Goal: Information Seeking & Learning: Learn about a topic

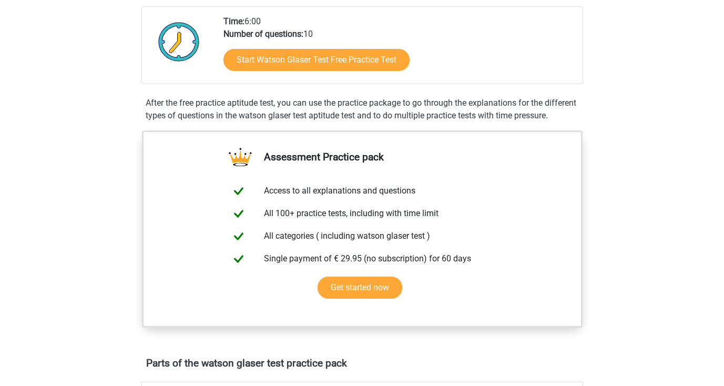
scroll to position [187, 0]
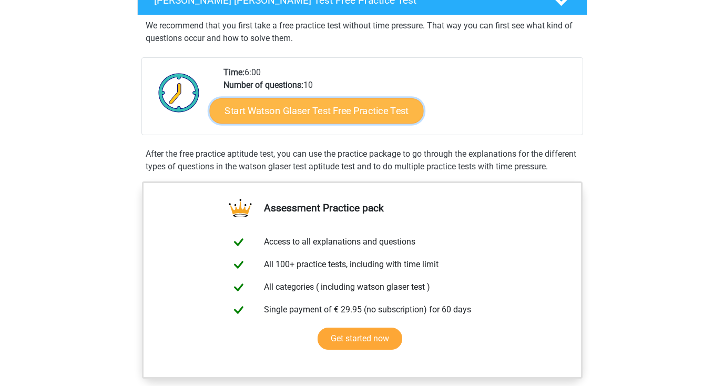
click at [319, 117] on link "Start Watson Glaser Test Free Practice Test" at bounding box center [316, 110] width 214 height 25
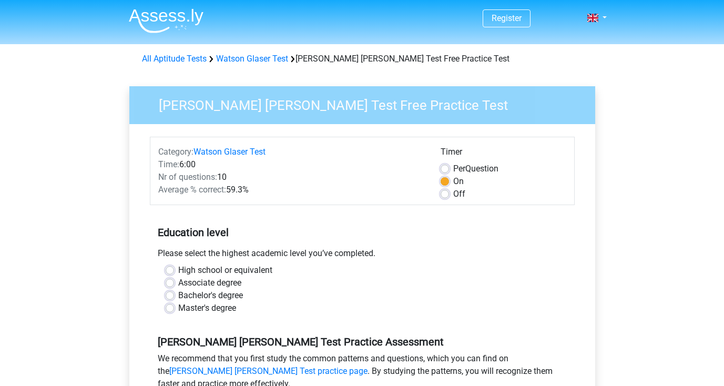
scroll to position [42, 0]
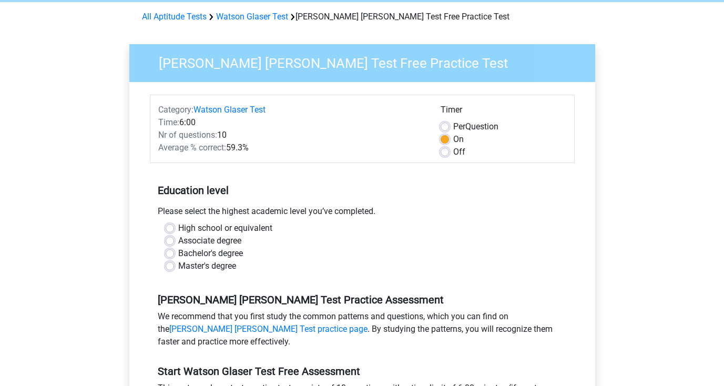
click at [212, 190] on h5 "Education level" at bounding box center [362, 190] width 409 height 21
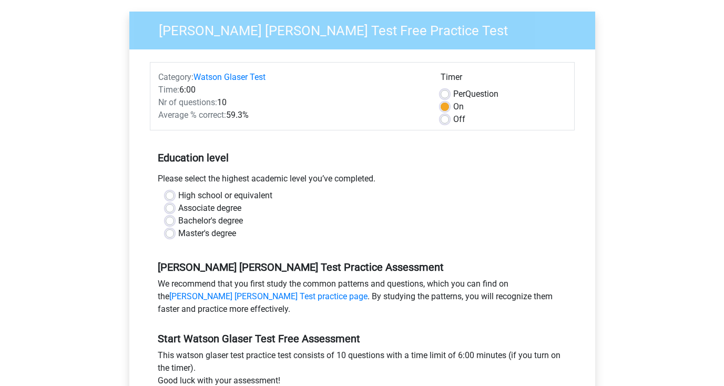
scroll to position [166, 0]
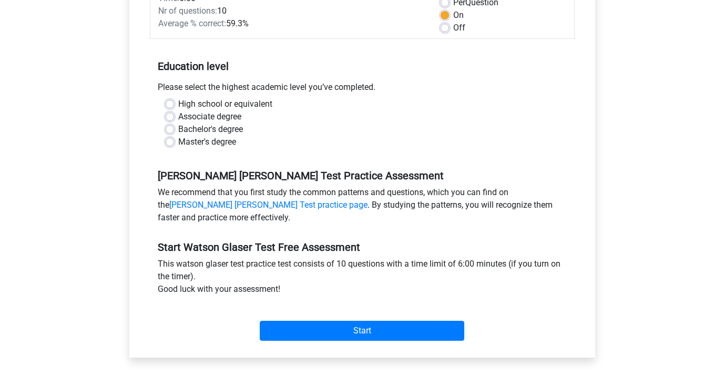
click at [193, 129] on label "Bachelor's degree" at bounding box center [210, 129] width 65 height 13
click at [174, 129] on input "Bachelor's degree" at bounding box center [170, 128] width 8 height 11
radio input "true"
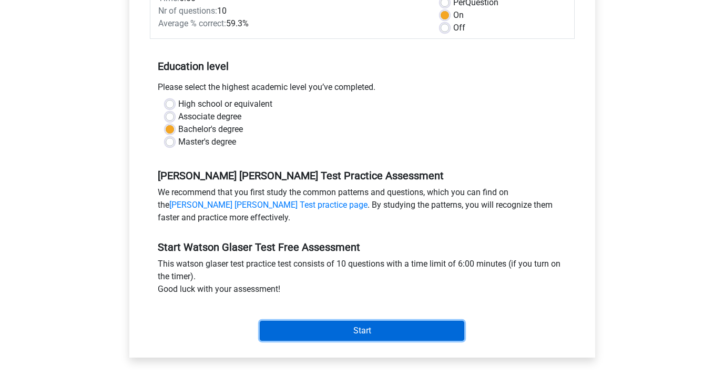
click at [297, 325] on input "Start" at bounding box center [362, 331] width 204 height 20
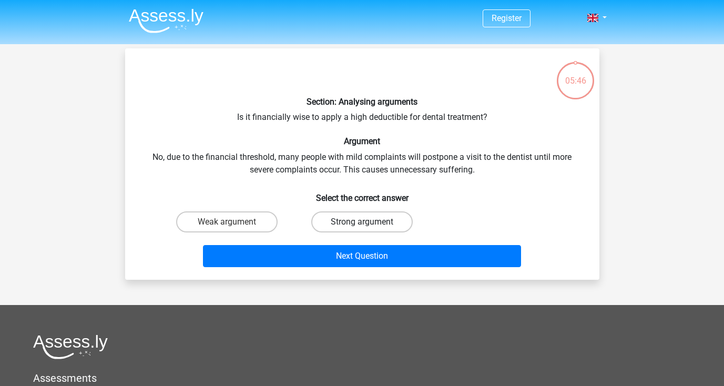
click at [340, 222] on label "Strong argument" at bounding box center [361, 221] width 101 height 21
click at [362, 222] on input "Strong argument" at bounding box center [365, 225] width 7 height 7
radio input "true"
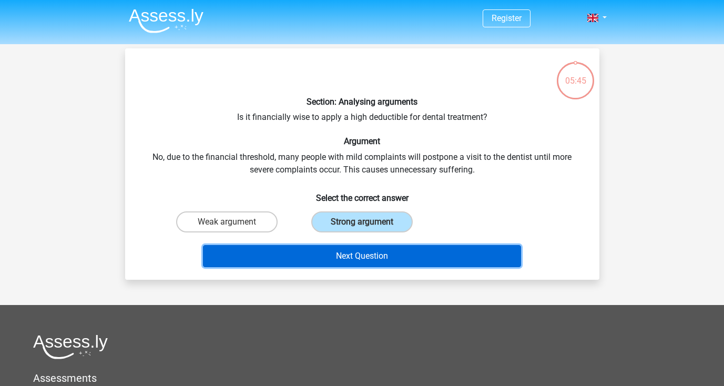
click at [340, 250] on button "Next Question" at bounding box center [362, 256] width 318 height 22
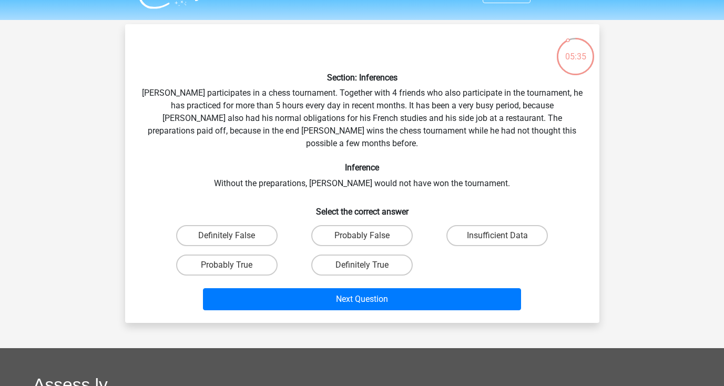
scroll to position [22, 0]
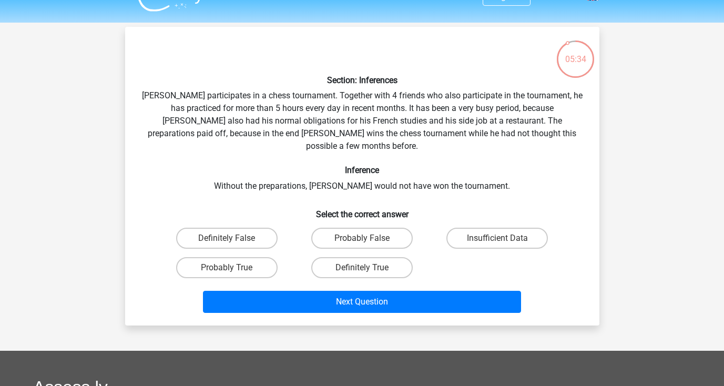
click at [257, 136] on div "Section: Inferences Pablo participates in a chess tournament. Together with 4 f…" at bounding box center [362, 176] width 466 height 282
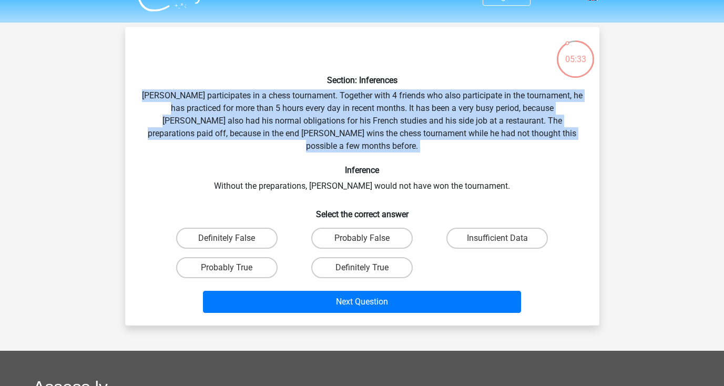
click at [257, 136] on div "Section: Inferences Pablo participates in a chess tournament. Together with 4 f…" at bounding box center [362, 176] width 466 height 282
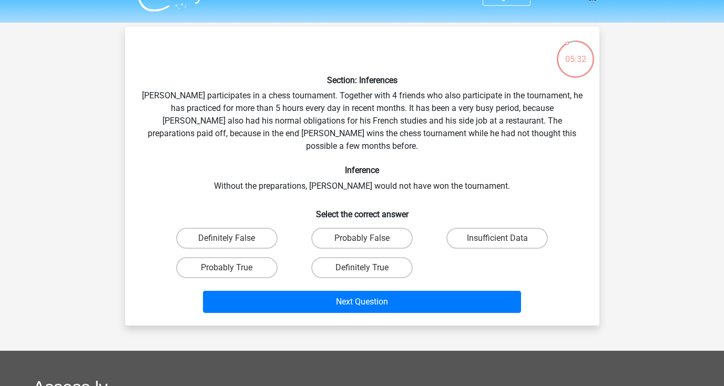
click at [257, 136] on div "Section: Inferences Pablo participates in a chess tournament. Together with 4 f…" at bounding box center [362, 176] width 466 height 282
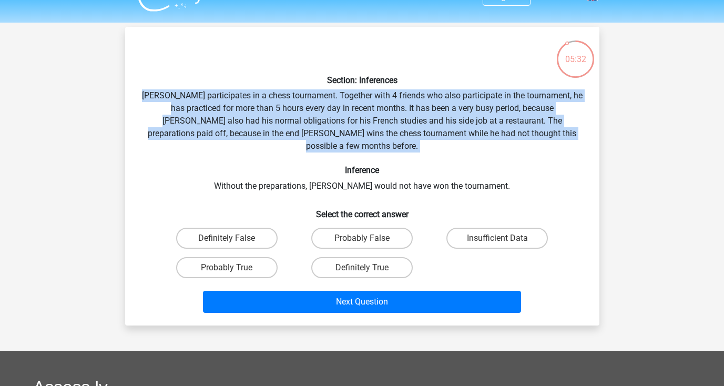
click at [257, 136] on div "Section: Inferences Pablo participates in a chess tournament. Together with 4 f…" at bounding box center [362, 176] width 466 height 282
click at [282, 171] on div "Section: Inferences Pablo participates in a chess tournament. Together with 4 f…" at bounding box center [362, 176] width 466 height 282
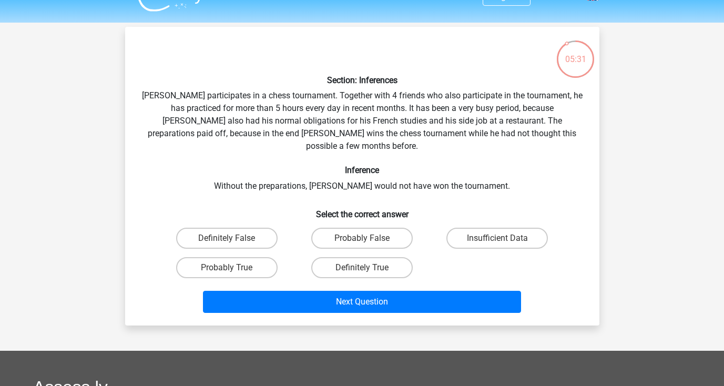
click at [282, 171] on div "Section: Inferences Pablo participates in a chess tournament. Together with 4 f…" at bounding box center [362, 176] width 466 height 282
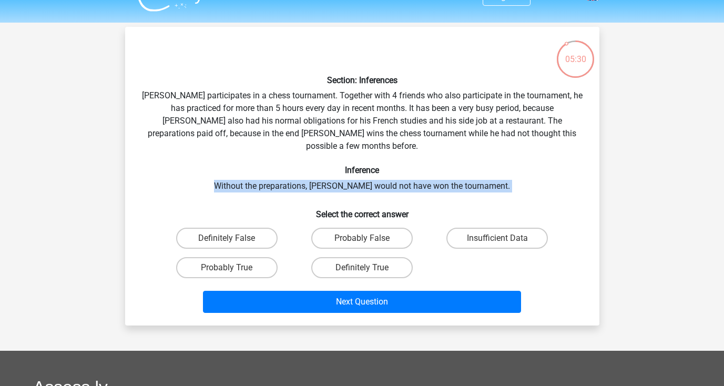
click at [282, 171] on div "Section: Inferences Pablo participates in a chess tournament. Together with 4 f…" at bounding box center [362, 176] width 466 height 282
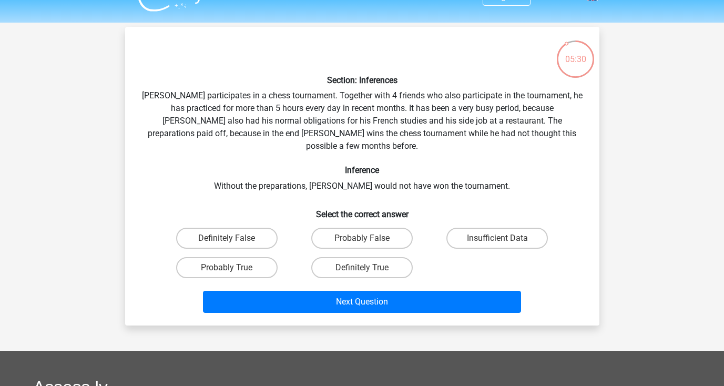
click at [282, 171] on div "Section: Inferences Pablo participates in a chess tournament. Together with 4 f…" at bounding box center [362, 176] width 466 height 282
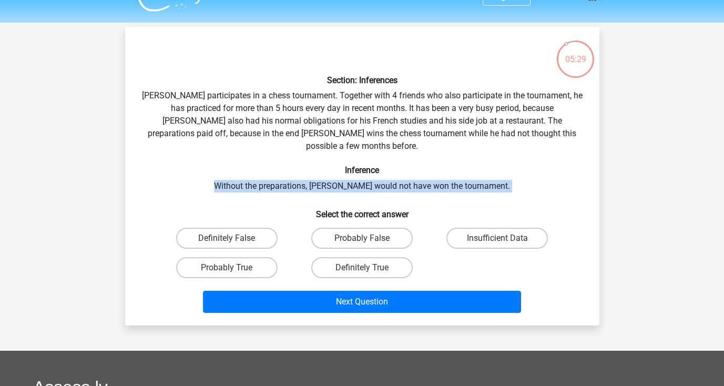
click at [282, 171] on div "Section: Inferences Pablo participates in a chess tournament. Together with 4 f…" at bounding box center [362, 176] width 466 height 282
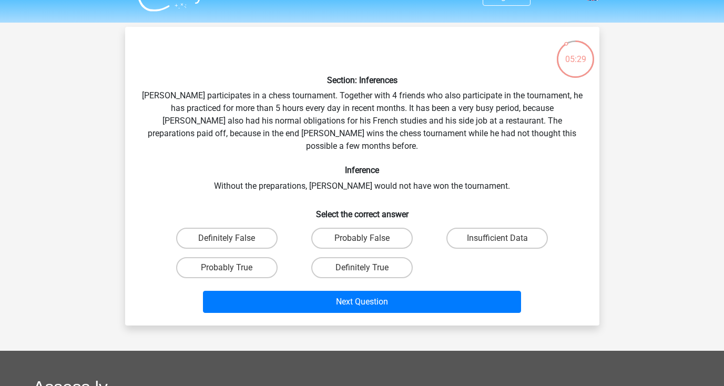
click at [282, 171] on div "Section: Inferences Pablo participates in a chess tournament. Together with 4 f…" at bounding box center [362, 176] width 466 height 282
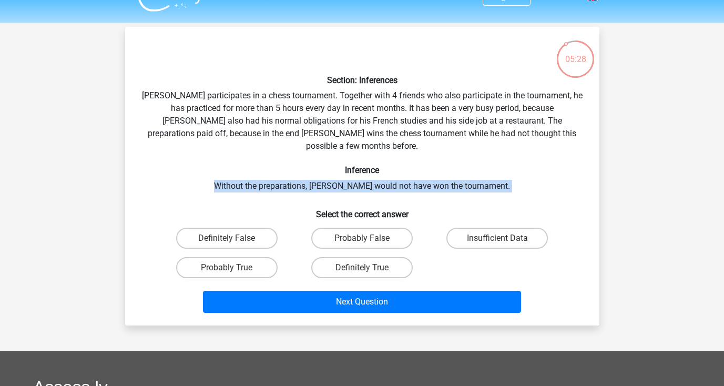
click at [282, 171] on div "Section: Inferences Pablo participates in a chess tournament. Together with 4 f…" at bounding box center [362, 176] width 466 height 282
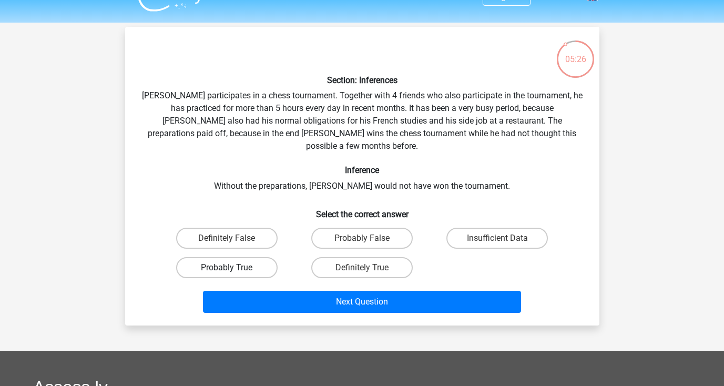
click at [253, 257] on label "Probably True" at bounding box center [226, 267] width 101 height 21
click at [233, 268] on input "Probably True" at bounding box center [230, 271] width 7 height 7
radio input "true"
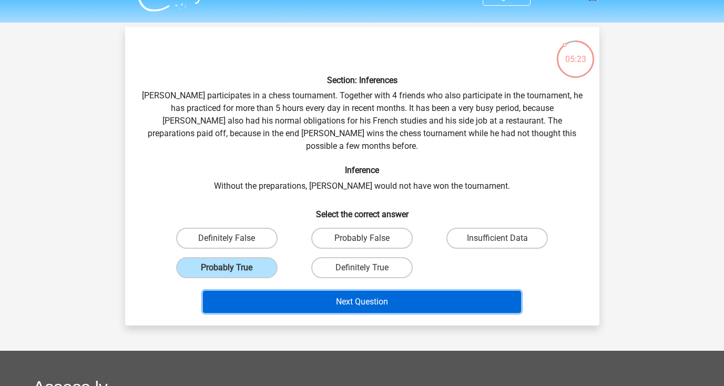
click at [332, 291] on button "Next Question" at bounding box center [362, 302] width 318 height 22
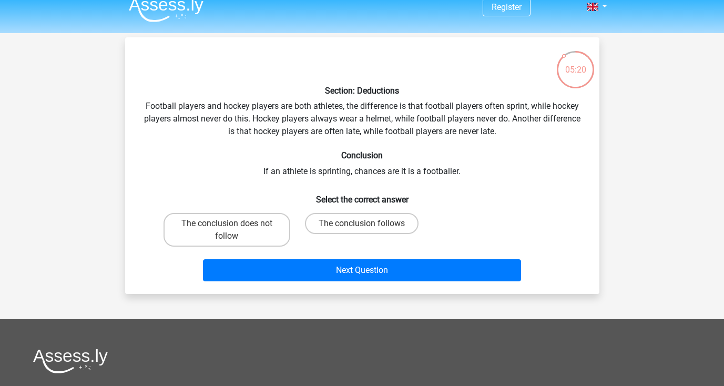
scroll to position [10, 0]
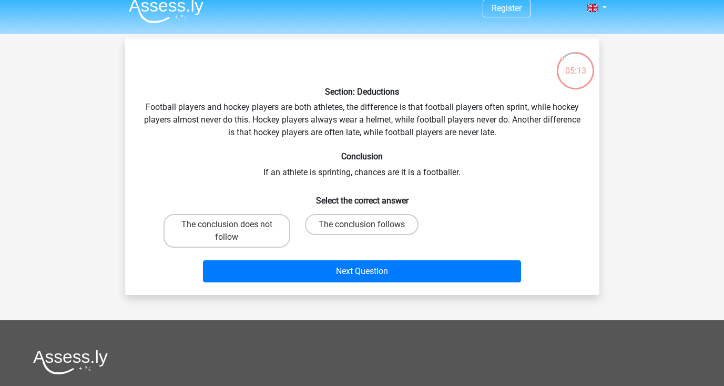
click at [315, 175] on div "Section: Deductions Football players and hockey players are both athletes, the …" at bounding box center [362, 167] width 466 height 240
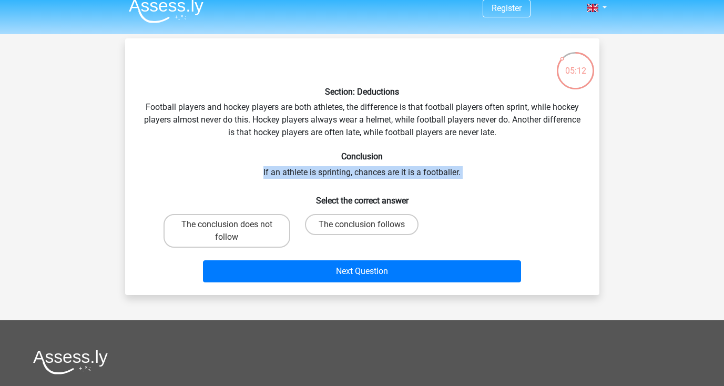
click at [315, 175] on div "Section: Deductions Football players and hockey players are both athletes, the …" at bounding box center [362, 167] width 466 height 240
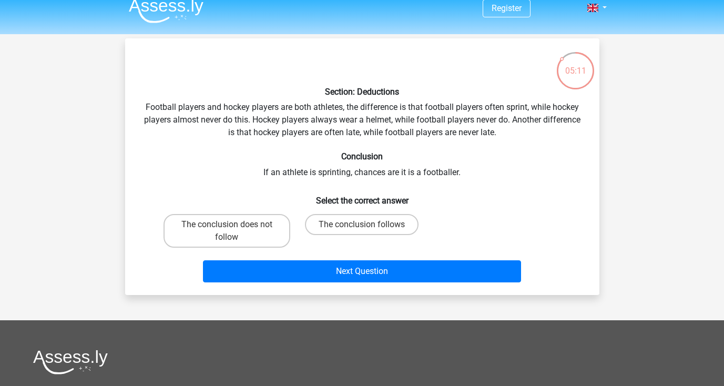
click at [315, 175] on div "Section: Deductions Football players and hockey players are both athletes, the …" at bounding box center [362, 167] width 466 height 240
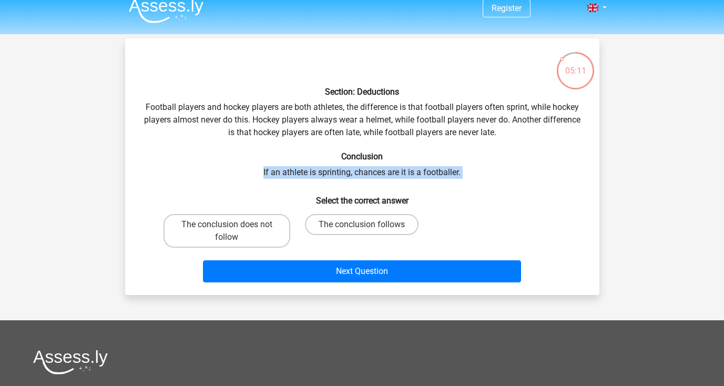
click at [315, 175] on div "Section: Deductions Football players and hockey players are both athletes, the …" at bounding box center [362, 167] width 466 height 240
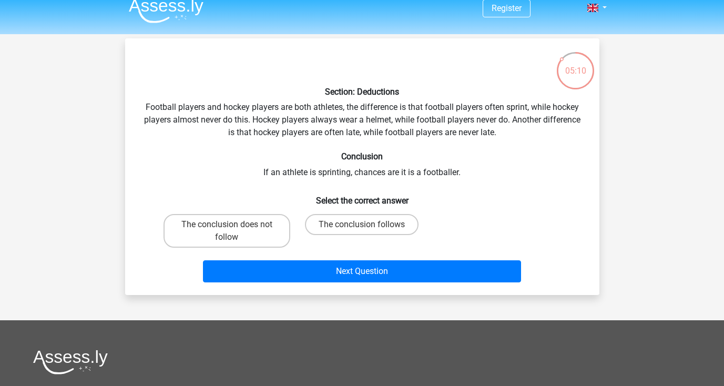
click at [315, 175] on div "Section: Deductions Football players and hockey players are both athletes, the …" at bounding box center [362, 167] width 466 height 240
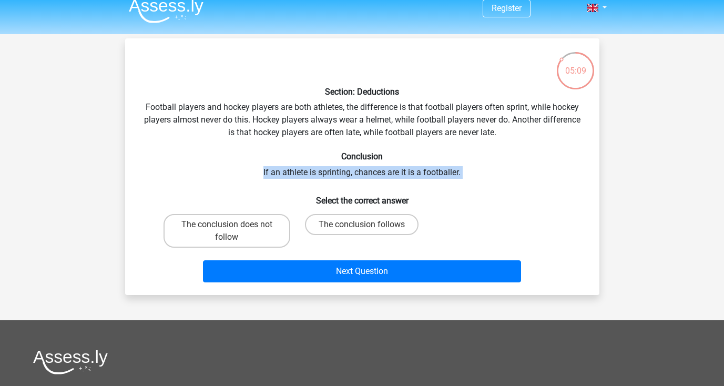
click at [315, 175] on div "Section: Deductions Football players and hockey players are both athletes, the …" at bounding box center [362, 167] width 466 height 240
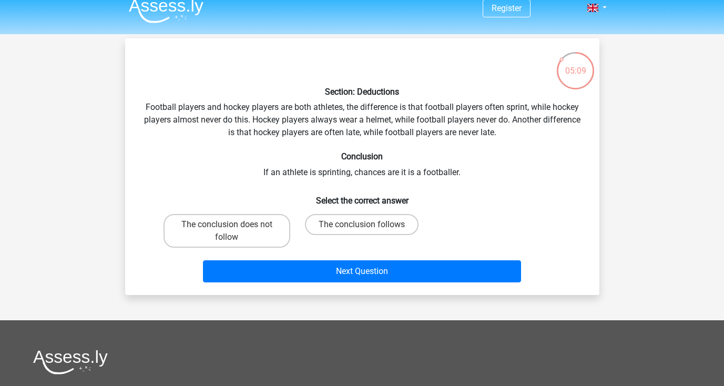
click at [315, 175] on div "Section: Deductions Football players and hockey players are both athletes, the …" at bounding box center [362, 167] width 466 height 240
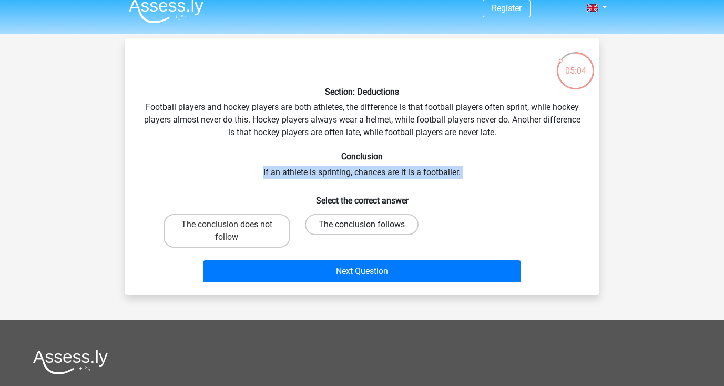
click at [323, 224] on label "The conclusion follows" at bounding box center [362, 224] width 114 height 21
click at [362, 224] on input "The conclusion follows" at bounding box center [365, 227] width 7 height 7
radio input "true"
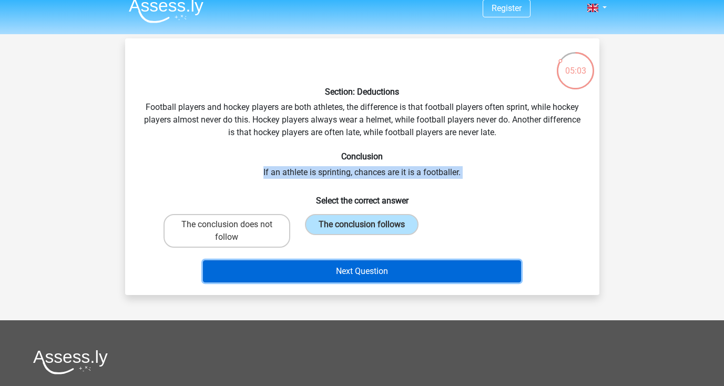
click at [341, 267] on button "Next Question" at bounding box center [362, 271] width 318 height 22
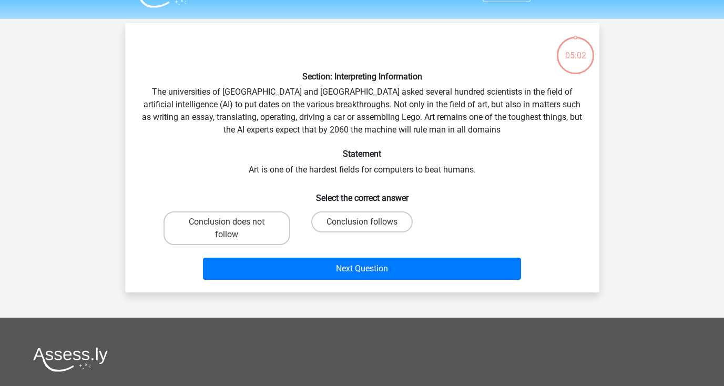
scroll to position [11, 0]
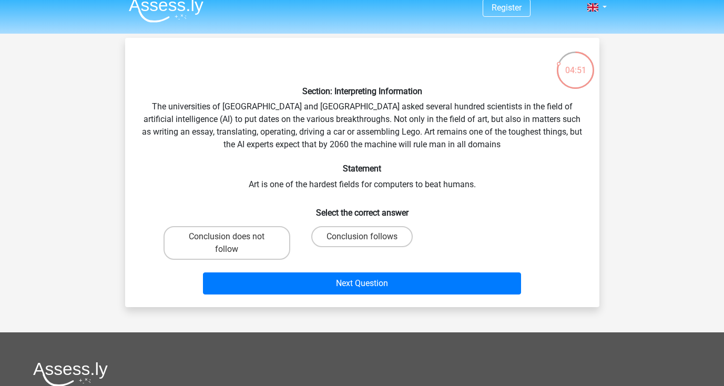
click at [324, 142] on div "Section: Interpreting Information The universities of Oxford and Yale asked sev…" at bounding box center [362, 172] width 466 height 252
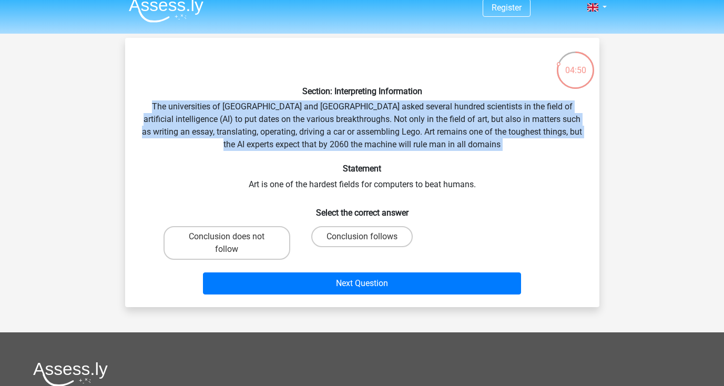
click at [324, 142] on div "Section: Interpreting Information The universities of Oxford and Yale asked sev…" at bounding box center [362, 172] width 466 height 252
click at [345, 183] on div "Section: Interpreting Information The universities of Oxford and Yale asked sev…" at bounding box center [362, 172] width 466 height 252
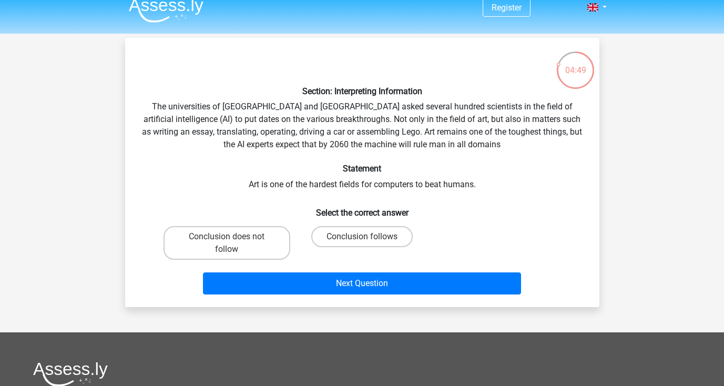
click at [345, 183] on div "Section: Interpreting Information The universities of Oxford and Yale asked sev…" at bounding box center [362, 172] width 466 height 252
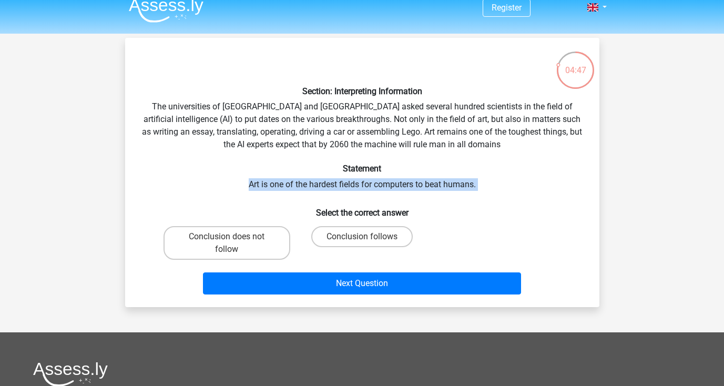
click at [345, 183] on div "Section: Interpreting Information The universities of Oxford and Yale asked sev…" at bounding box center [362, 172] width 466 height 252
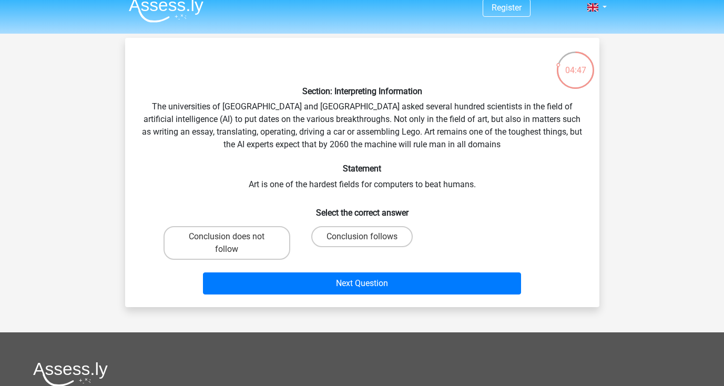
click at [345, 183] on div "Section: Interpreting Information The universities of Oxford and Yale asked sev…" at bounding box center [362, 172] width 466 height 252
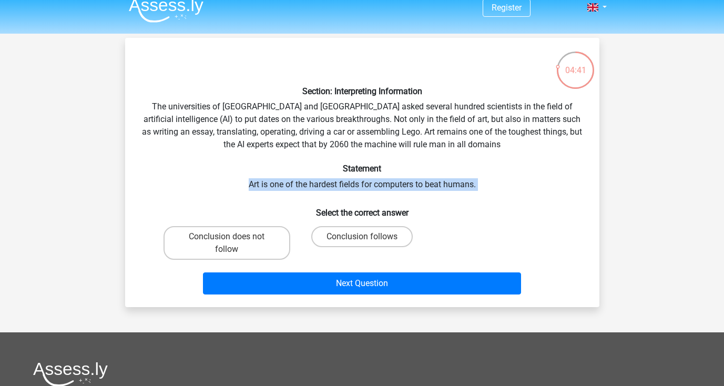
click at [345, 183] on div "Section: Interpreting Information The universities of Oxford and Yale asked sev…" at bounding box center [362, 172] width 466 height 252
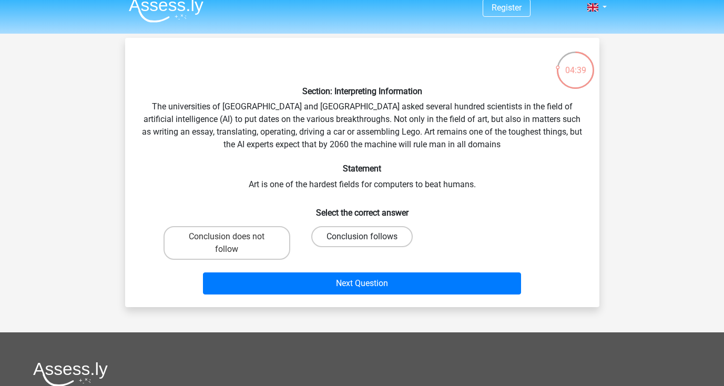
click at [353, 229] on label "Conclusion follows" at bounding box center [361, 236] width 101 height 21
click at [362, 237] on input "Conclusion follows" at bounding box center [365, 240] width 7 height 7
radio input "true"
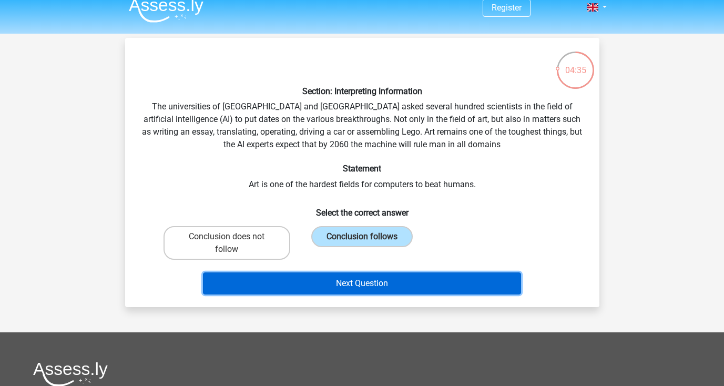
click at [376, 287] on button "Next Question" at bounding box center [362, 283] width 318 height 22
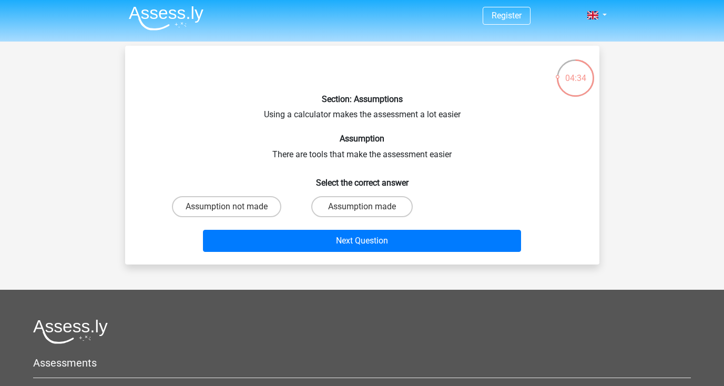
scroll to position [0, 0]
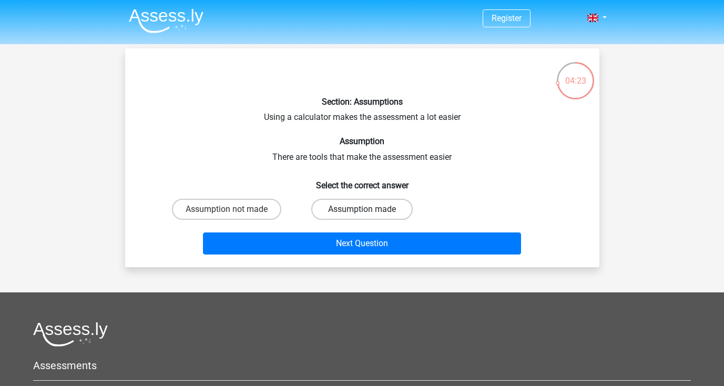
click at [336, 214] on label "Assumption made" at bounding box center [361, 209] width 101 height 21
click at [362, 214] on input "Assumption made" at bounding box center [365, 212] width 7 height 7
radio input "true"
click at [268, 216] on label "Assumption not made" at bounding box center [226, 209] width 109 height 21
click at [233, 216] on input "Assumption not made" at bounding box center [230, 212] width 7 height 7
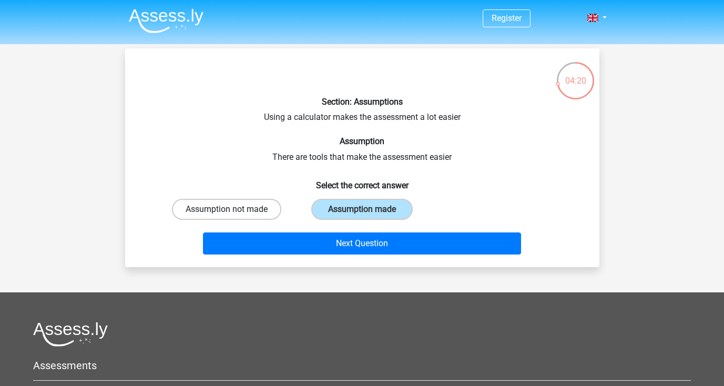
radio input "true"
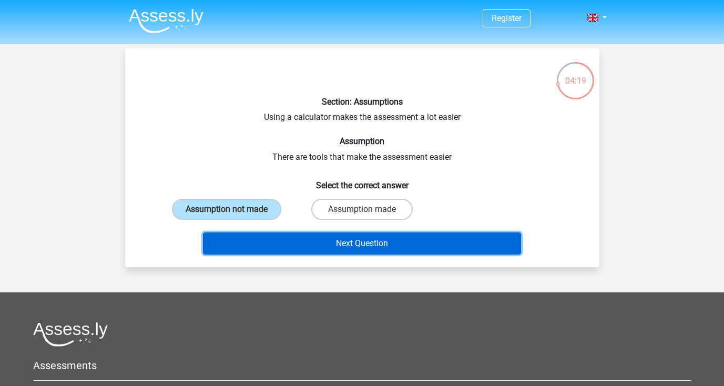
click at [301, 238] on button "Next Question" at bounding box center [362, 243] width 318 height 22
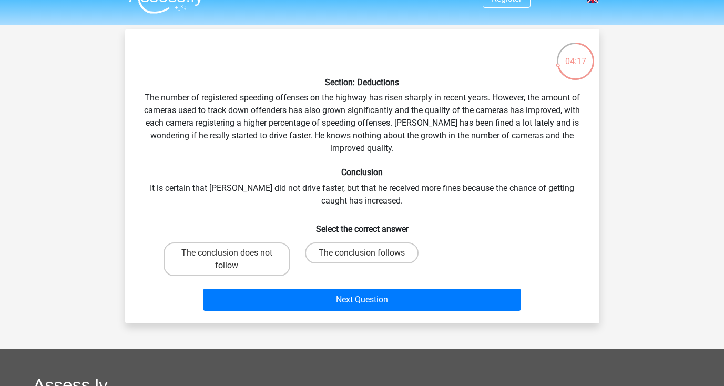
scroll to position [12, 0]
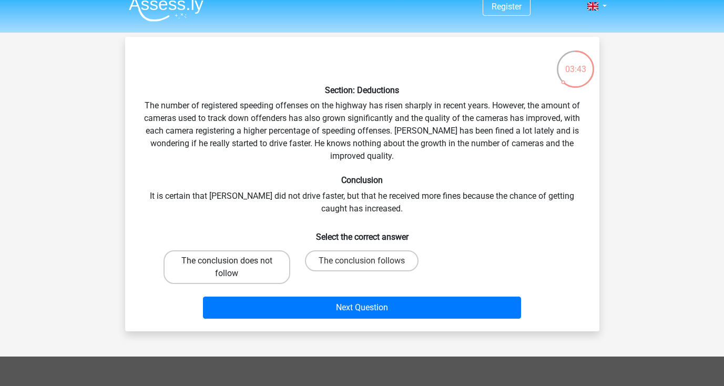
click at [254, 264] on label "The conclusion does not follow" at bounding box center [226, 267] width 127 height 34
click at [233, 264] on input "The conclusion does not follow" at bounding box center [230, 264] width 7 height 7
radio input "true"
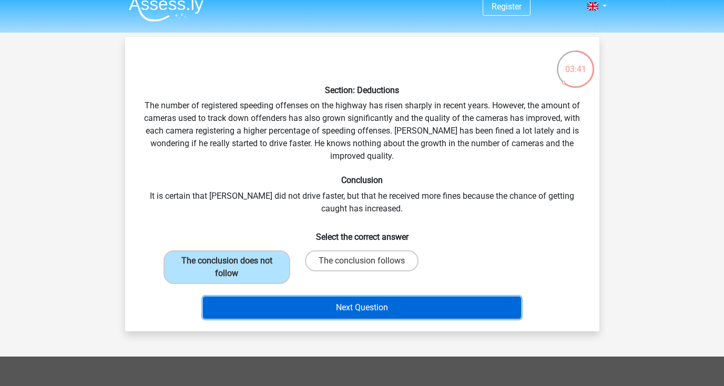
click at [330, 304] on button "Next Question" at bounding box center [362, 307] width 318 height 22
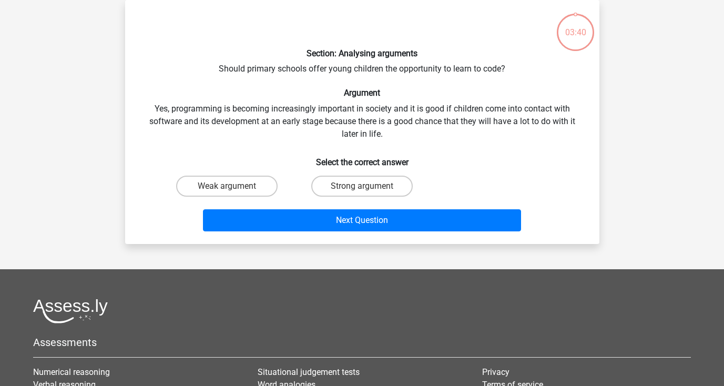
scroll to position [2, 0]
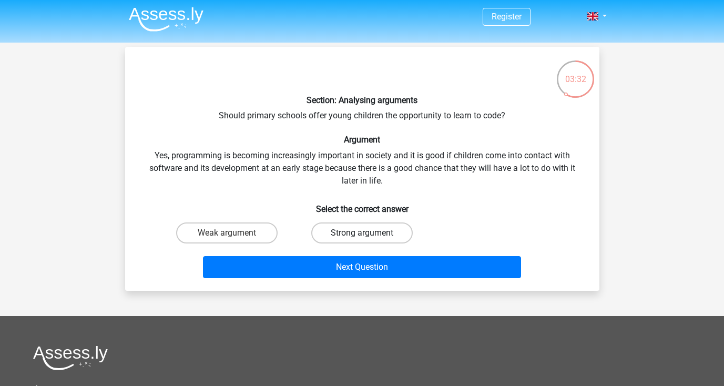
click at [339, 239] on label "Strong argument" at bounding box center [361, 232] width 101 height 21
click at [362, 239] on input "Strong argument" at bounding box center [365, 236] width 7 height 7
radio input "true"
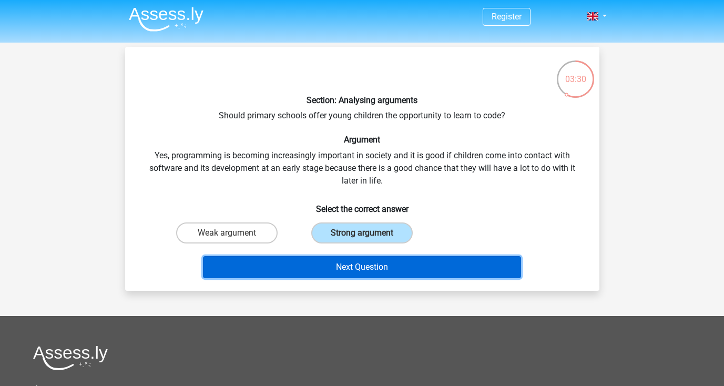
click at [338, 270] on button "Next Question" at bounding box center [362, 267] width 318 height 22
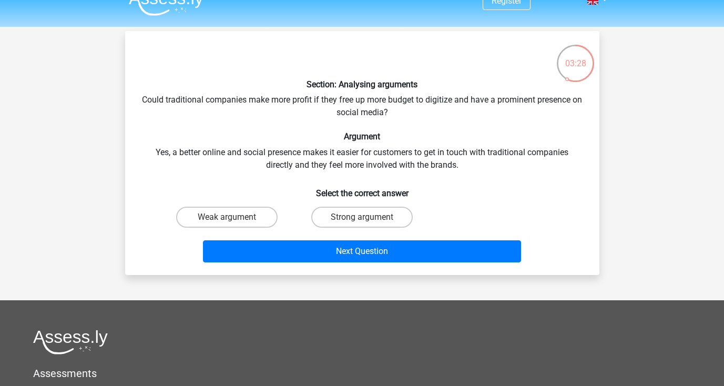
scroll to position [14, 0]
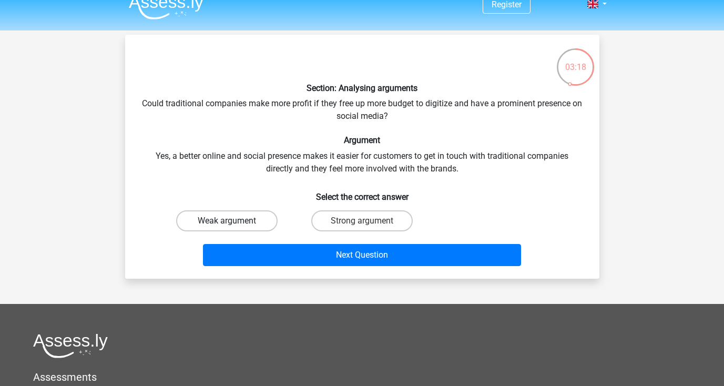
click at [266, 221] on label "Weak argument" at bounding box center [226, 220] width 101 height 21
click at [233, 221] on input "Weak argument" at bounding box center [230, 224] width 7 height 7
radio input "true"
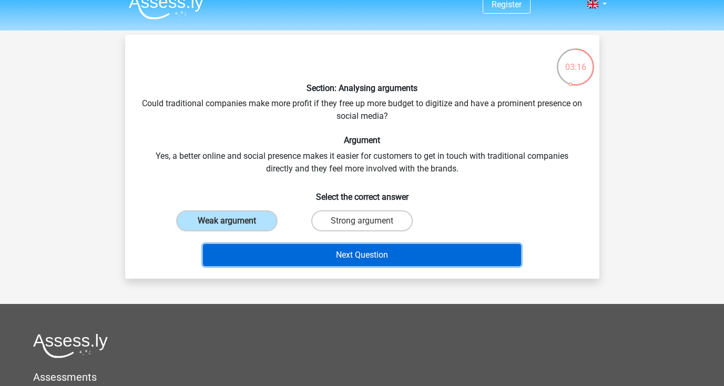
click at [292, 253] on button "Next Question" at bounding box center [362, 255] width 318 height 22
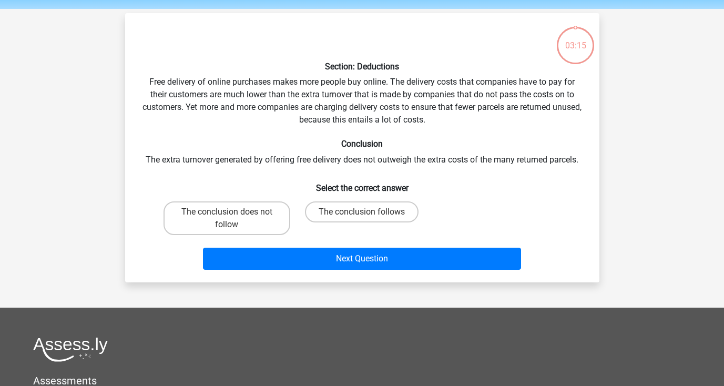
scroll to position [24, 0]
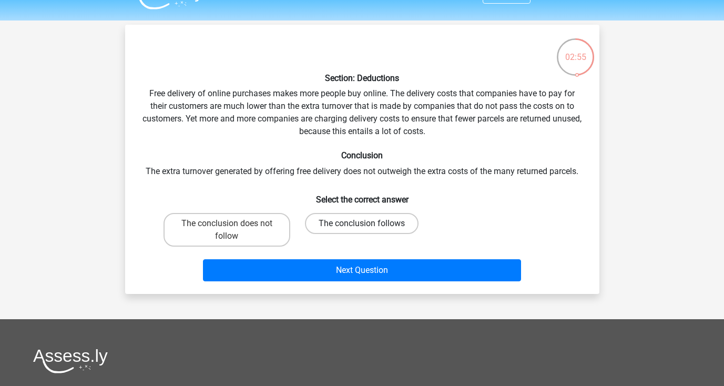
click at [348, 226] on label "The conclusion follows" at bounding box center [362, 223] width 114 height 21
click at [362, 226] on input "The conclusion follows" at bounding box center [365, 226] width 7 height 7
radio input "true"
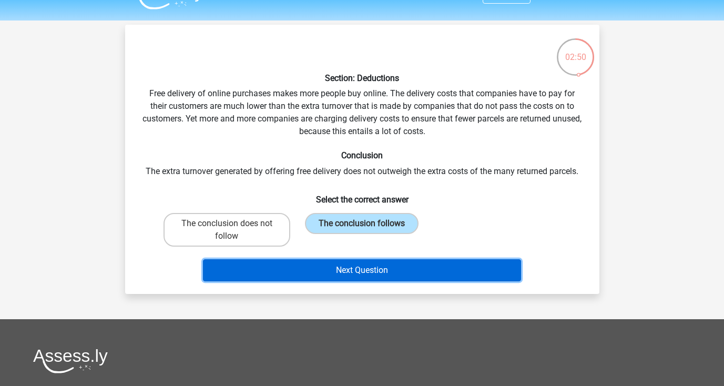
click at [347, 277] on button "Next Question" at bounding box center [362, 270] width 318 height 22
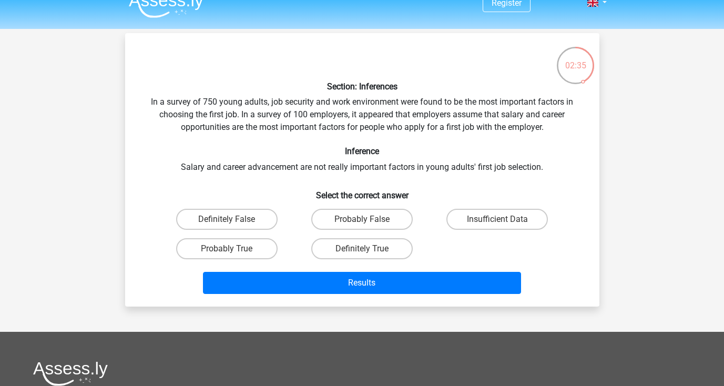
scroll to position [14, 0]
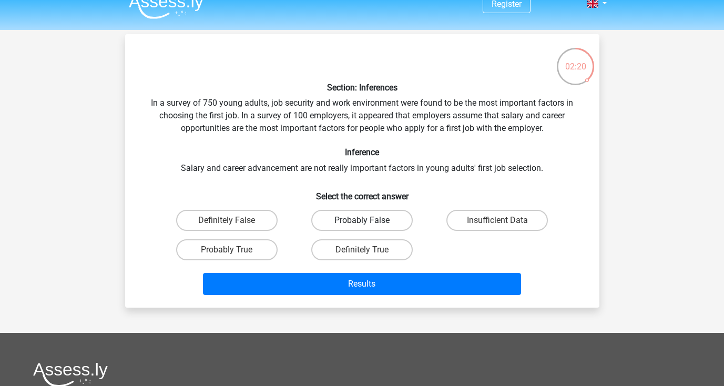
click at [321, 220] on label "Probably False" at bounding box center [361, 220] width 101 height 21
click at [362, 220] on input "Probably False" at bounding box center [365, 223] width 7 height 7
radio input "true"
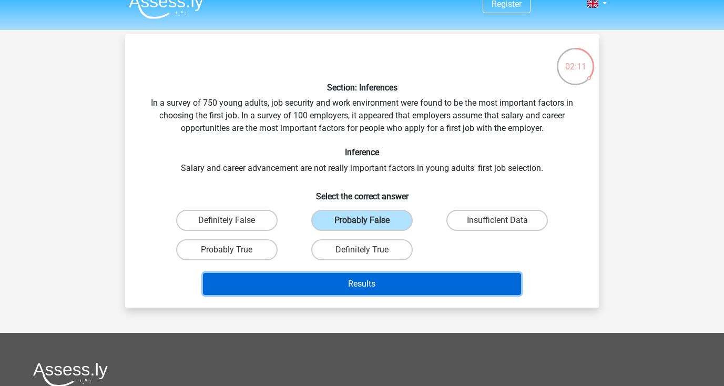
drag, startPoint x: 326, startPoint y: 279, endPoint x: 324, endPoint y: 175, distance: 104.1
click at [324, 175] on div "Section: Inferences In a survey of 750 young adults, job security and work envi…" at bounding box center [362, 171] width 466 height 257
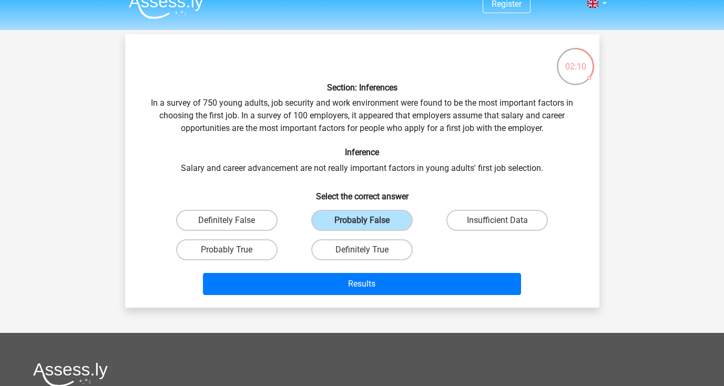
click at [336, 196] on h6 "Select the correct answer" at bounding box center [362, 192] width 441 height 18
click at [449, 220] on label "Insufficient Data" at bounding box center [496, 220] width 101 height 21
click at [497, 220] on input "Insufficient Data" at bounding box center [500, 223] width 7 height 7
radio input "true"
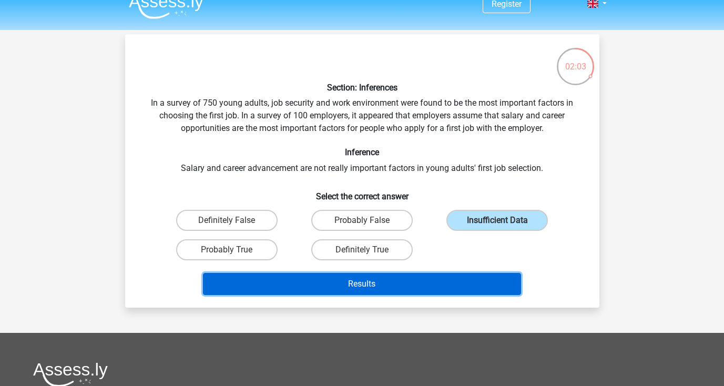
click at [374, 292] on button "Results" at bounding box center [362, 284] width 318 height 22
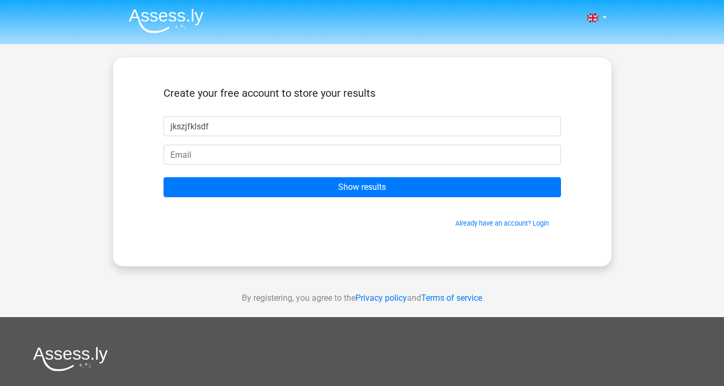
type input "jkszjfklsdf"
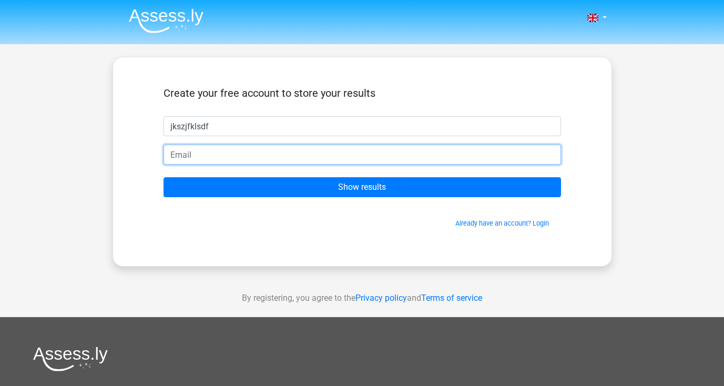
click at [284, 159] on input "email" at bounding box center [361, 155] width 397 height 20
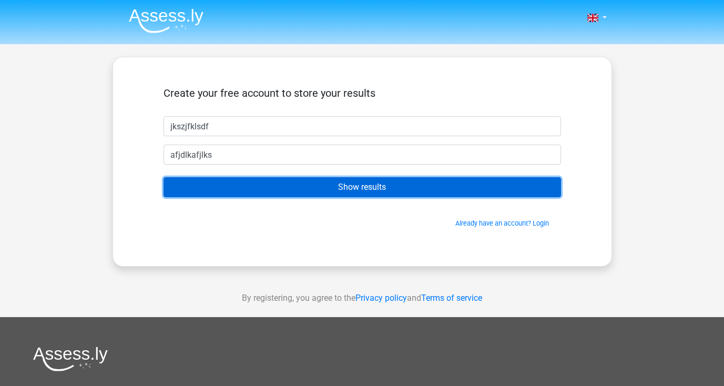
click at [296, 177] on input "Show results" at bounding box center [361, 187] width 397 height 20
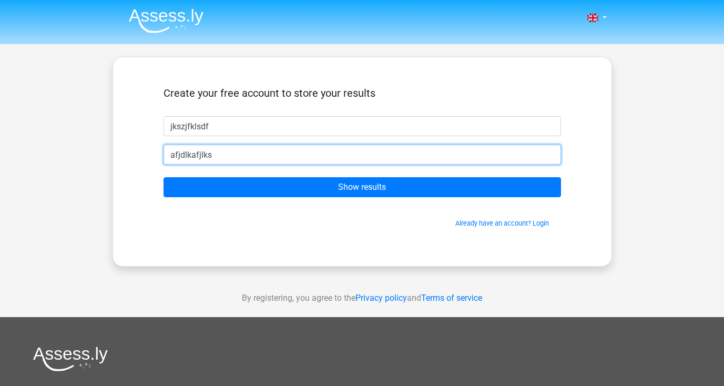
click at [260, 154] on input "afjdlkafjlks" at bounding box center [361, 155] width 397 height 20
type input "afjdlkafjlks@gmail.com"
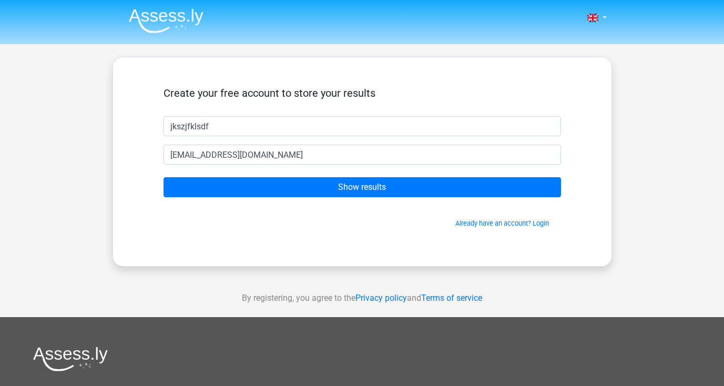
click at [314, 202] on form "Create your free account to store your results jkszjfklsdf afjdlkafjlks@gmail.c…" at bounding box center [361, 157] width 397 height 141
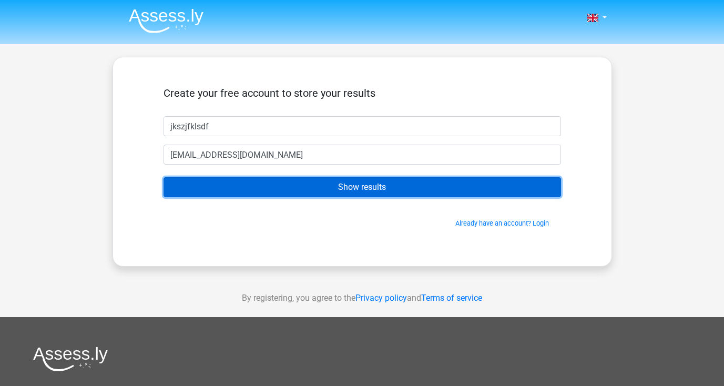
click at [314, 193] on input "Show results" at bounding box center [361, 187] width 397 height 20
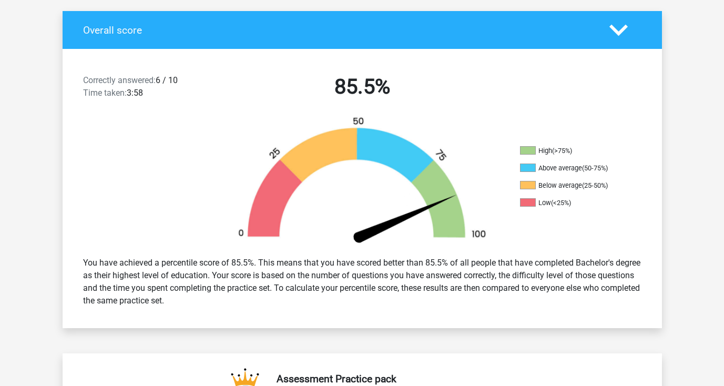
scroll to position [219, 0]
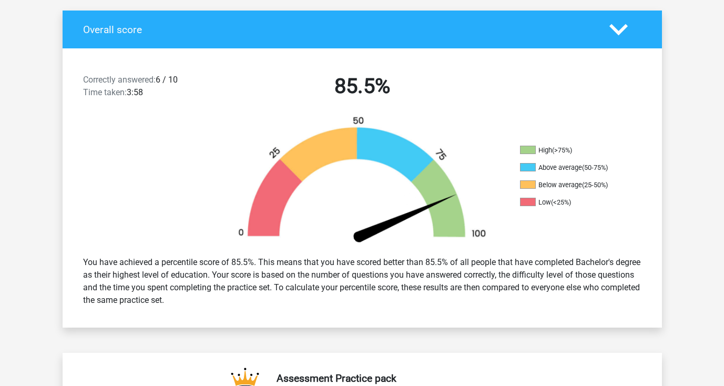
click at [346, 269] on div "You have achieved a percentile score of 85.5%. This means that you have scored …" at bounding box center [362, 281] width 574 height 59
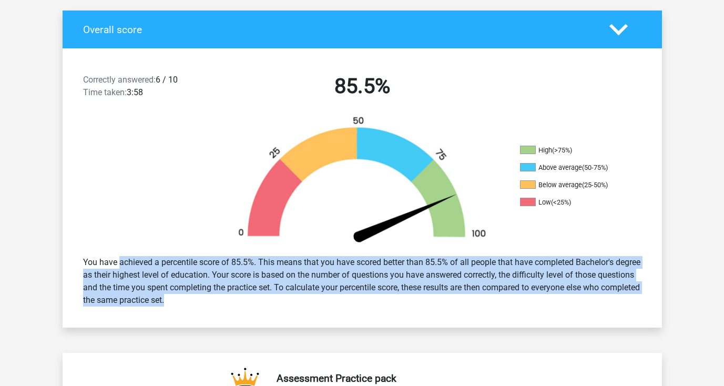
click at [346, 269] on div "You have achieved a percentile score of 85.5%. This means that you have scored …" at bounding box center [362, 281] width 574 height 59
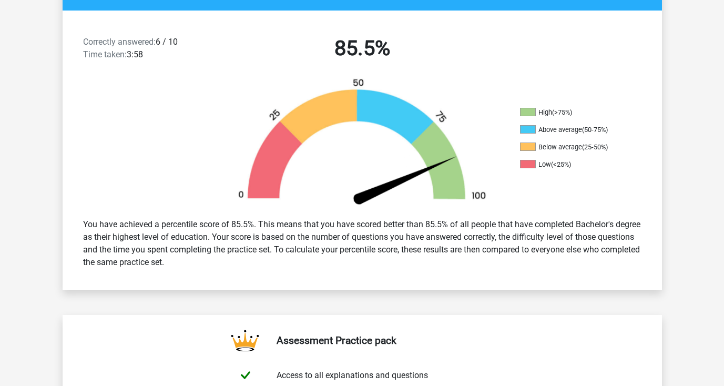
scroll to position [257, 0]
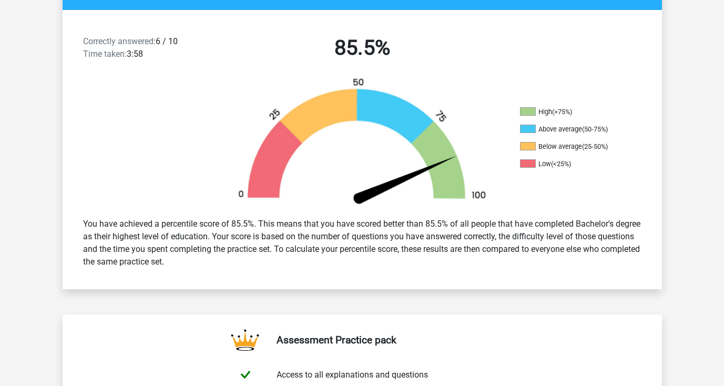
click at [346, 269] on div "You have achieved a percentile score of 85.5%. This means that you have scored …" at bounding box center [362, 242] width 574 height 59
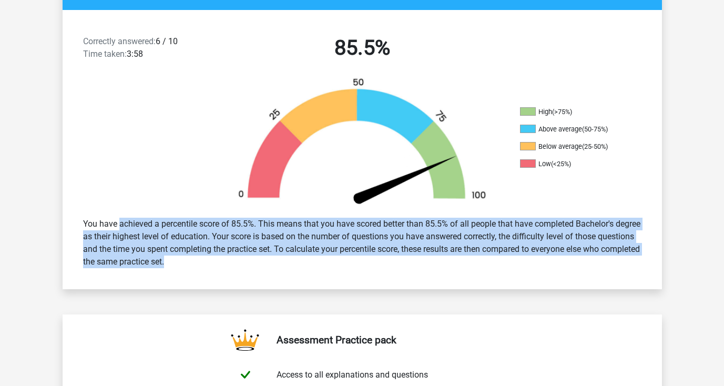
click at [346, 269] on div "You have achieved a percentile score of 85.5%. This means that you have scored …" at bounding box center [362, 242] width 574 height 59
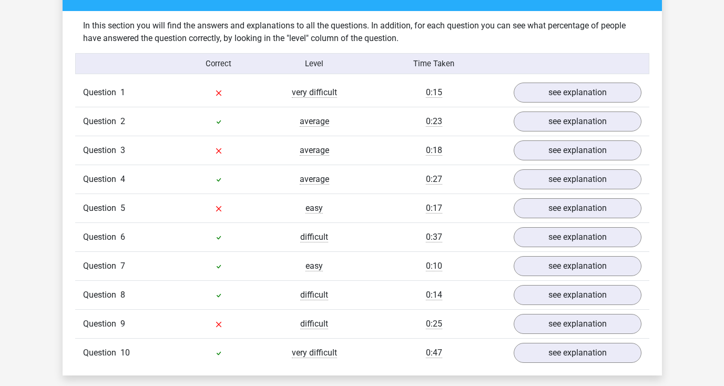
scroll to position [804, 0]
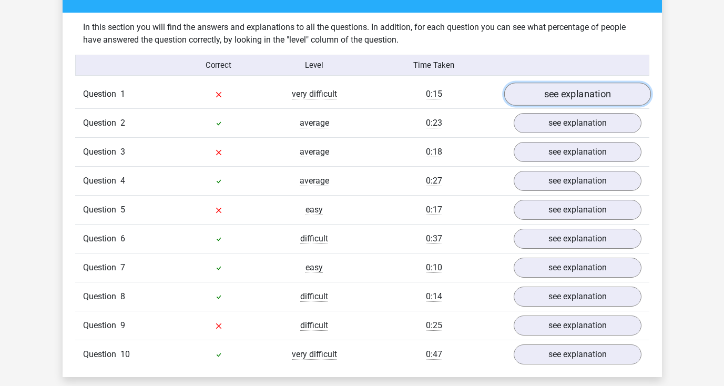
click at [539, 90] on link "see explanation" at bounding box center [577, 94] width 147 height 23
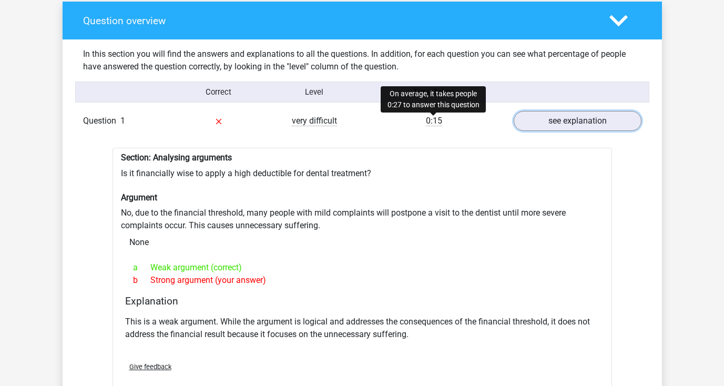
scroll to position [793, 0]
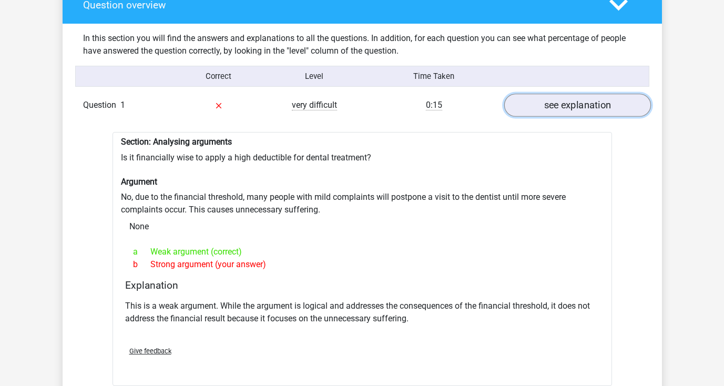
click at [533, 105] on link "see explanation" at bounding box center [577, 105] width 147 height 23
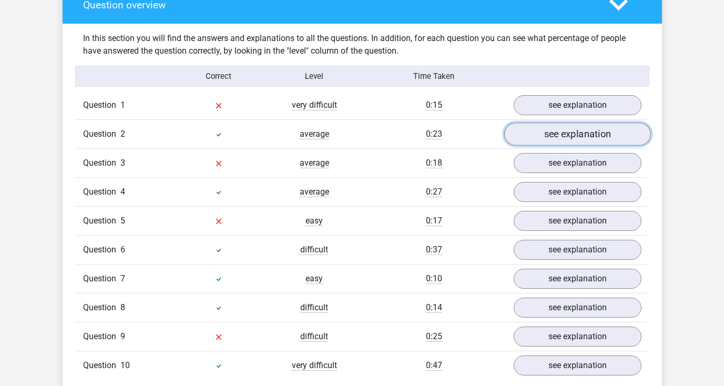
click at [545, 137] on link "see explanation" at bounding box center [577, 134] width 147 height 23
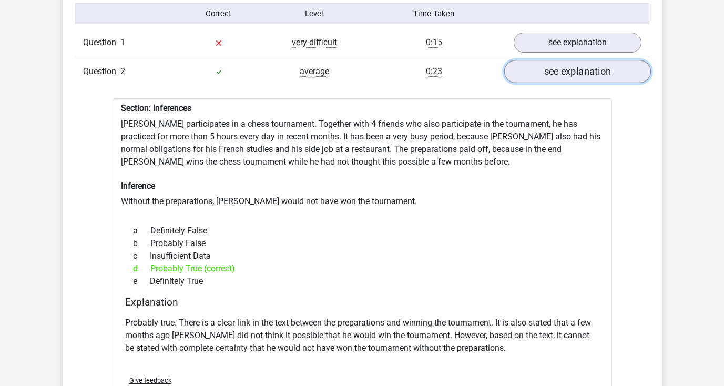
scroll to position [855, 0]
click at [548, 76] on link "see explanation" at bounding box center [577, 73] width 147 height 23
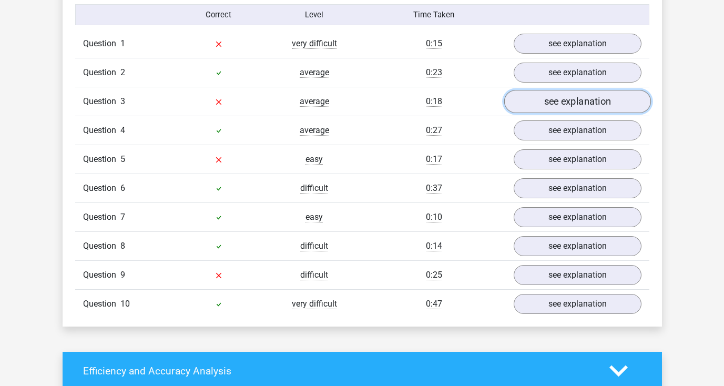
click at [549, 107] on link "see explanation" at bounding box center [577, 101] width 147 height 23
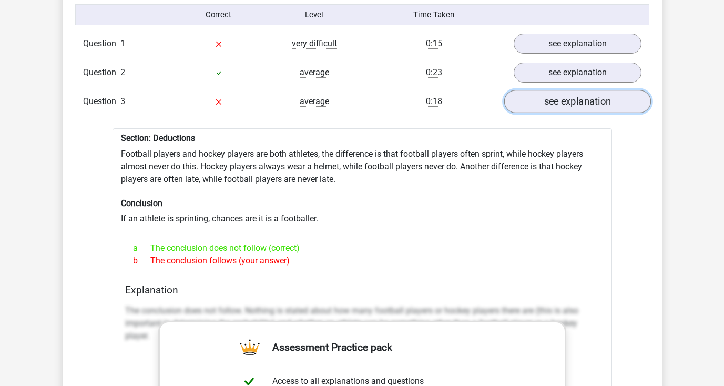
click at [549, 107] on link "see explanation" at bounding box center [577, 101] width 147 height 23
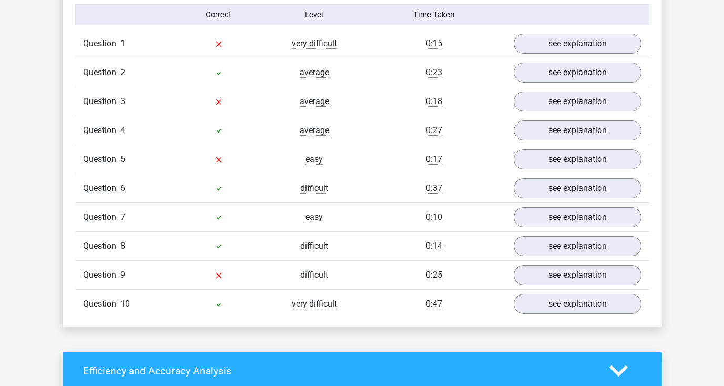
click at [549, 144] on div "Question 4 average 0:27 see explanation" at bounding box center [362, 130] width 574 height 29
click at [549, 138] on link "see explanation" at bounding box center [577, 130] width 147 height 23
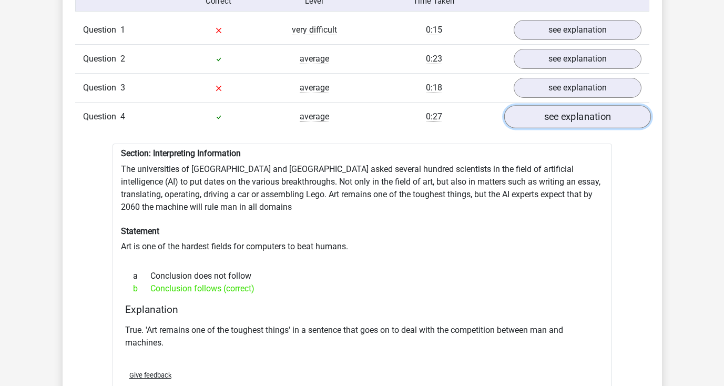
scroll to position [876, 0]
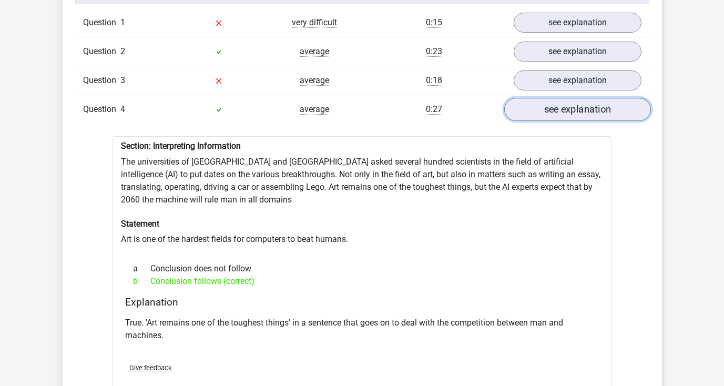
click at [551, 116] on link "see explanation" at bounding box center [577, 109] width 147 height 23
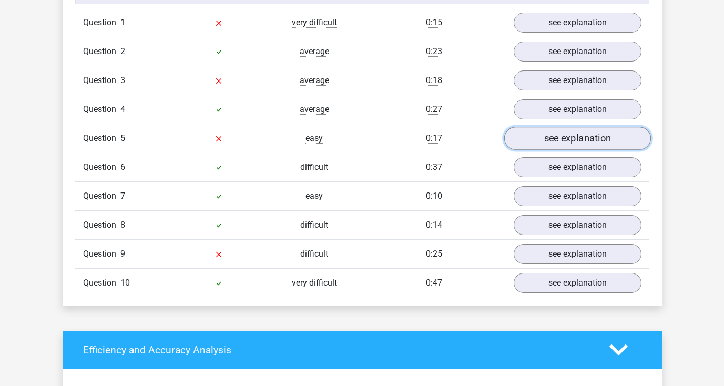
click at [554, 144] on link "see explanation" at bounding box center [577, 138] width 147 height 23
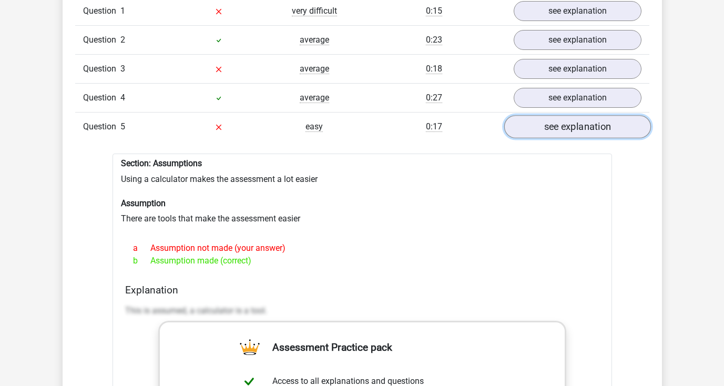
scroll to position [884, 0]
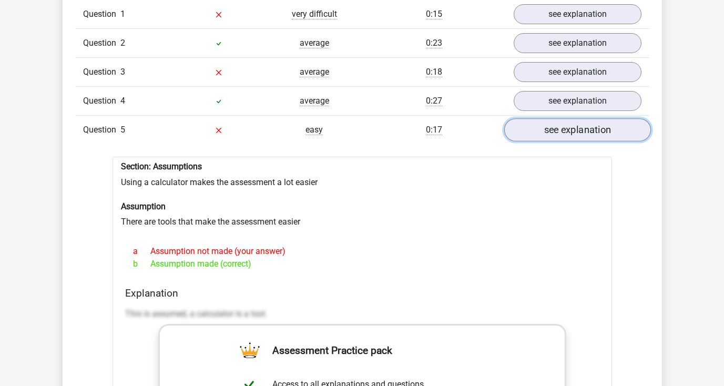
click at [553, 130] on link "see explanation" at bounding box center [577, 130] width 147 height 23
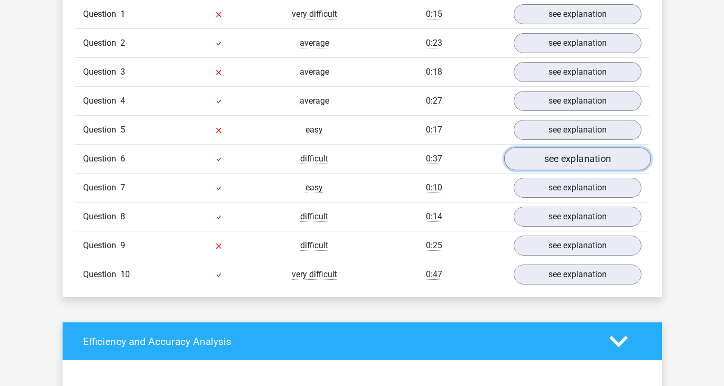
click at [556, 157] on link "see explanation" at bounding box center [577, 159] width 147 height 23
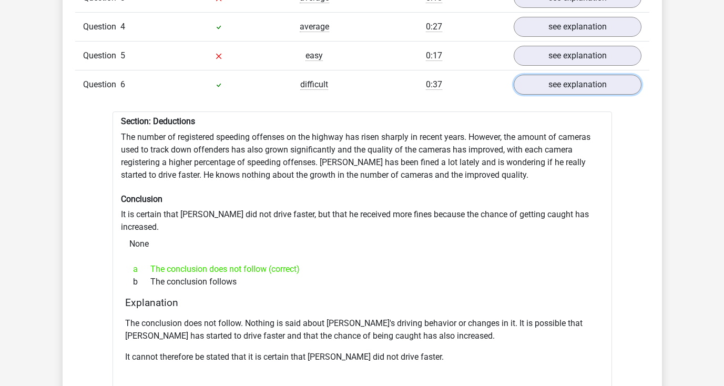
scroll to position [955, 0]
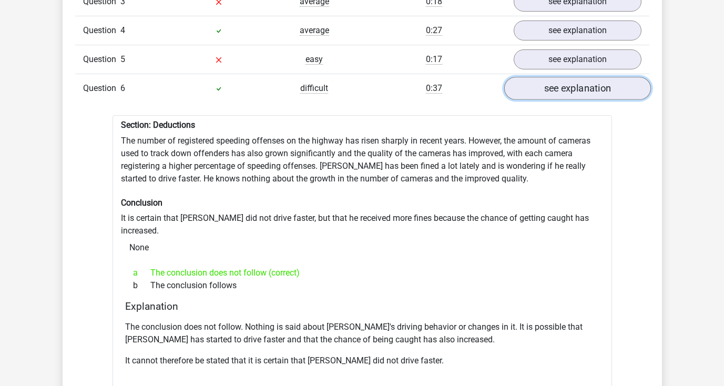
click at [544, 96] on link "see explanation" at bounding box center [577, 88] width 147 height 23
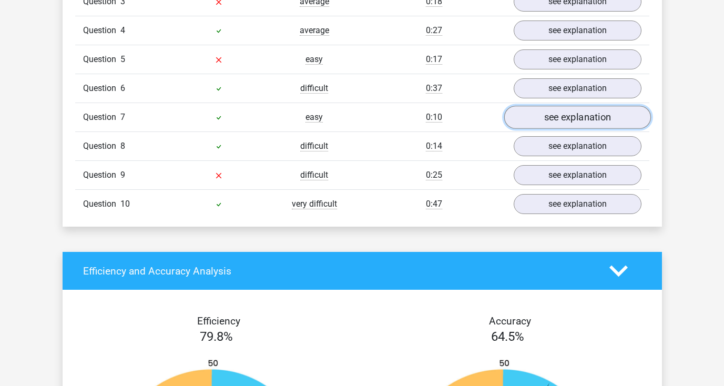
click at [547, 115] on link "see explanation" at bounding box center [577, 117] width 147 height 23
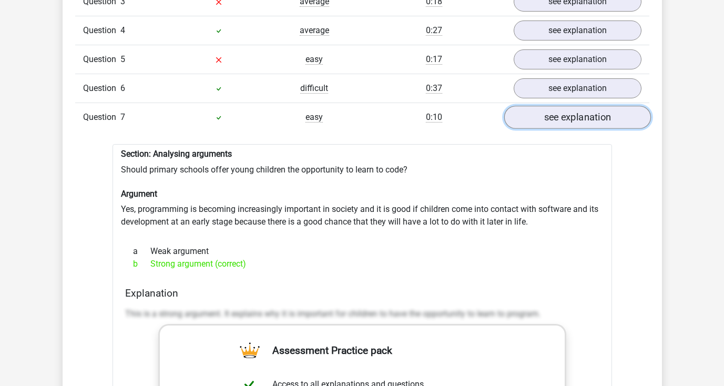
click at [547, 115] on link "see explanation" at bounding box center [577, 117] width 147 height 23
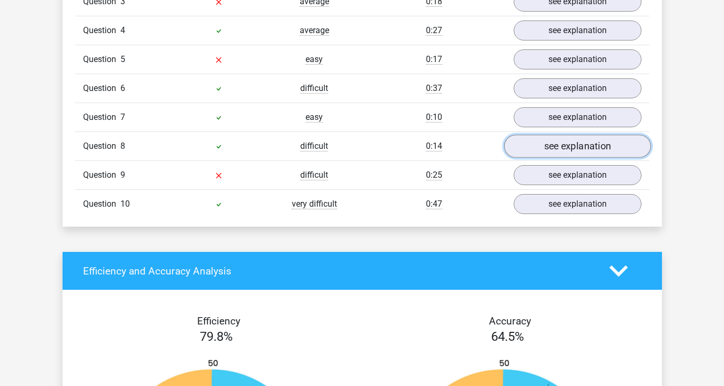
click at [549, 146] on link "see explanation" at bounding box center [577, 146] width 147 height 23
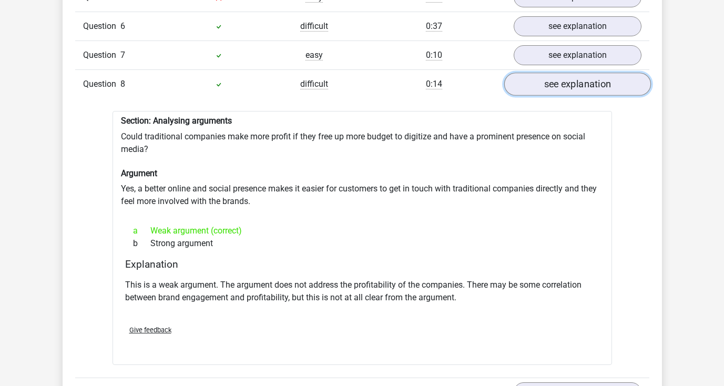
scroll to position [1020, 0]
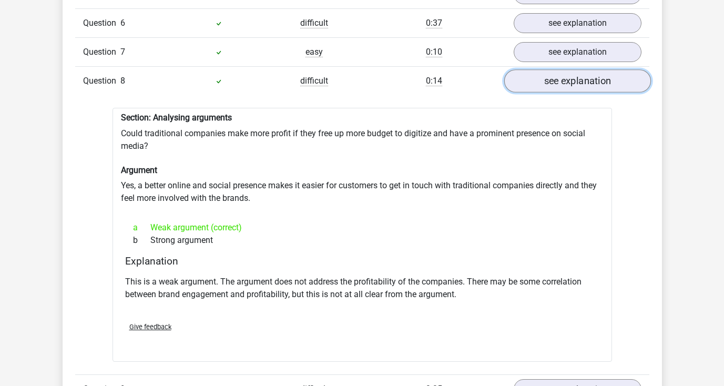
click at [561, 80] on link "see explanation" at bounding box center [577, 81] width 147 height 23
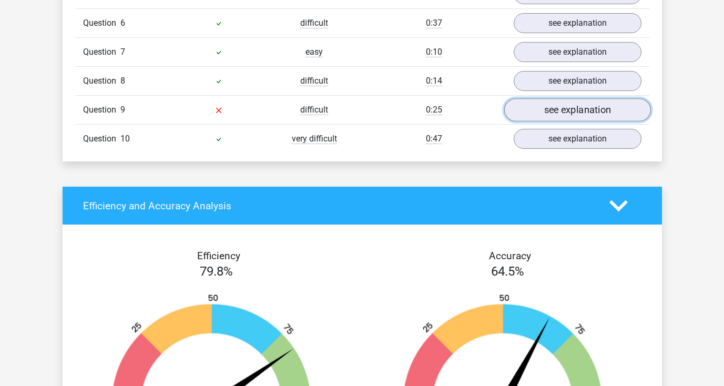
click at [567, 113] on link "see explanation" at bounding box center [577, 110] width 147 height 23
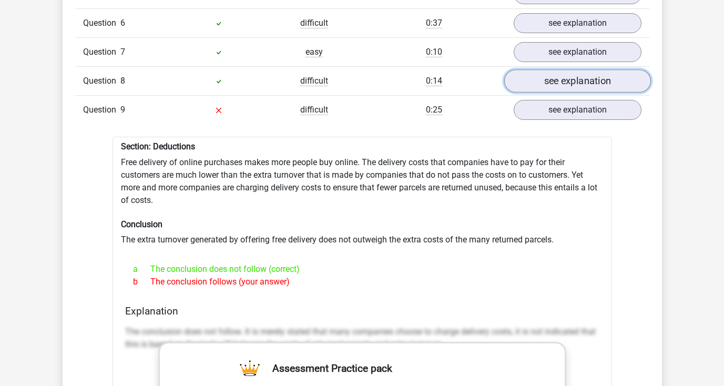
click at [564, 87] on link "see explanation" at bounding box center [577, 81] width 147 height 23
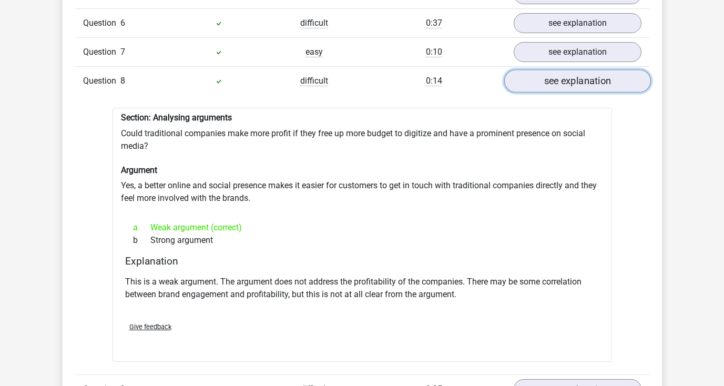
click at [564, 87] on link "see explanation" at bounding box center [577, 81] width 147 height 23
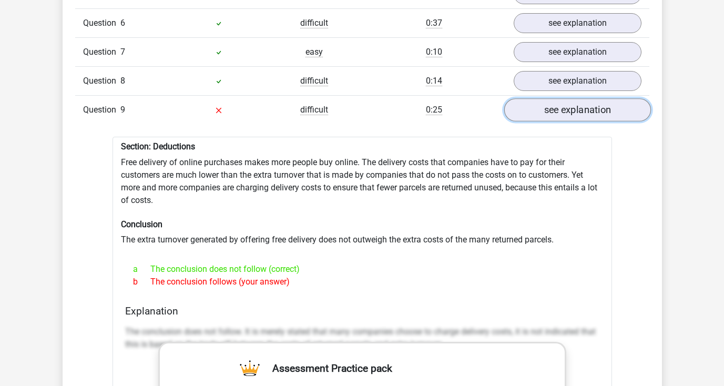
click at [559, 109] on link "see explanation" at bounding box center [577, 110] width 147 height 23
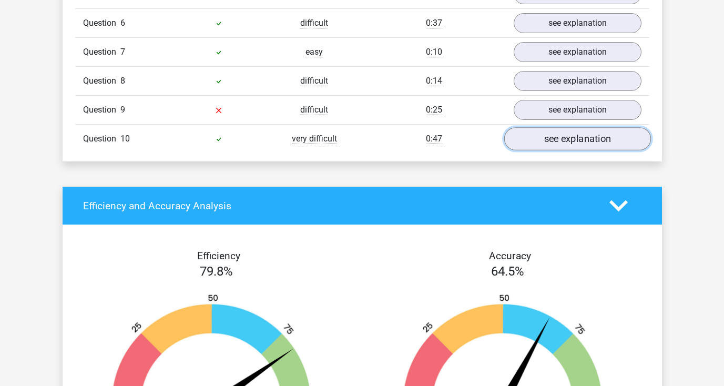
click at [558, 139] on link "see explanation" at bounding box center [577, 139] width 147 height 23
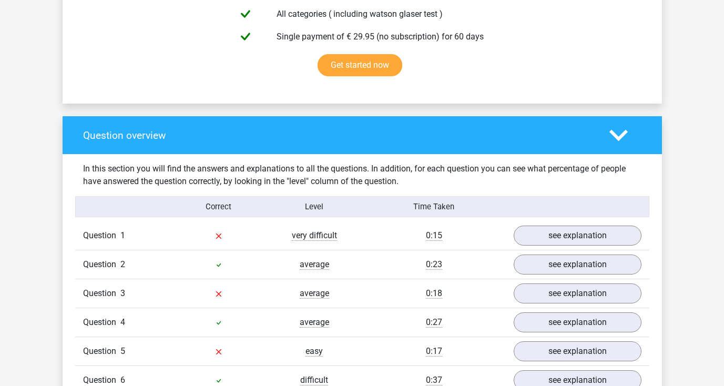
scroll to position [647, 0]
